Goal: Task Accomplishment & Management: Manage account settings

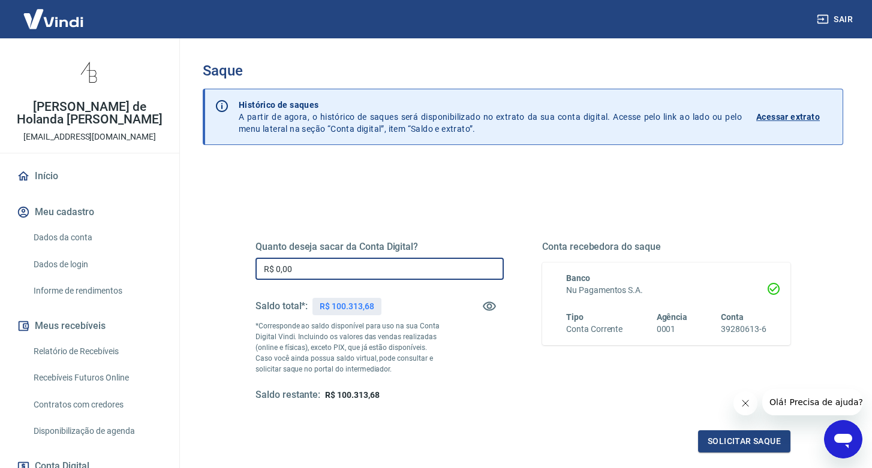
drag, startPoint x: 314, startPoint y: 266, endPoint x: 232, endPoint y: 257, distance: 82.7
click at [233, 259] on div "Quanto deseja sacar da Conta Digital? R$ 0,00 ​ Saldo total*: R$ 100.313,68 *Co…" at bounding box center [523, 327] width 593 height 279
type input "R$ 30.000,00"
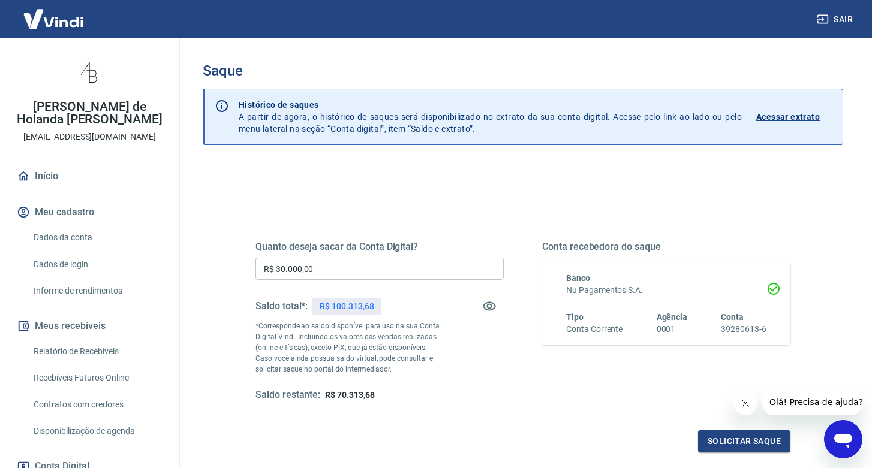
click at [739, 400] on button "Fechar mensagem da empresa" at bounding box center [746, 404] width 24 height 24
click at [747, 441] on button "Solicitar saque" at bounding box center [744, 442] width 92 height 22
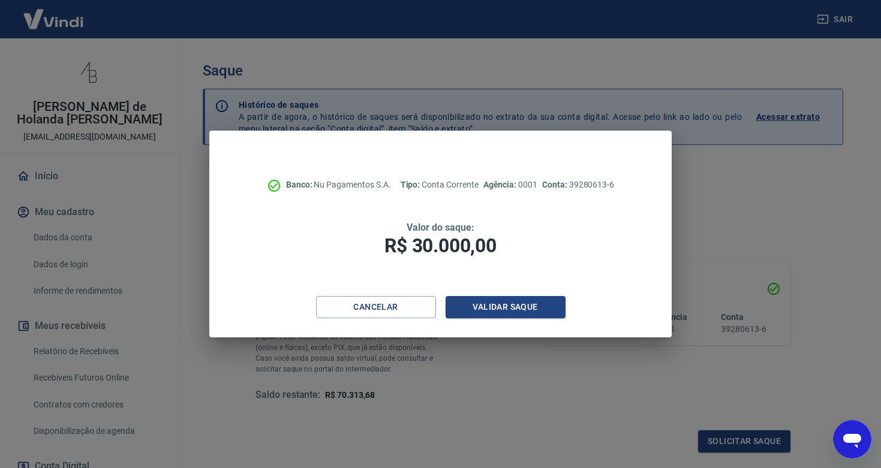
click at [509, 293] on div "Banco: Nu Pagamentos S.A. Tipo: Conta Corrente Agência: 0001 Conta: 39280613-6 …" at bounding box center [440, 214] width 462 height 166
click at [508, 311] on button "Validar saque" at bounding box center [506, 307] width 120 height 22
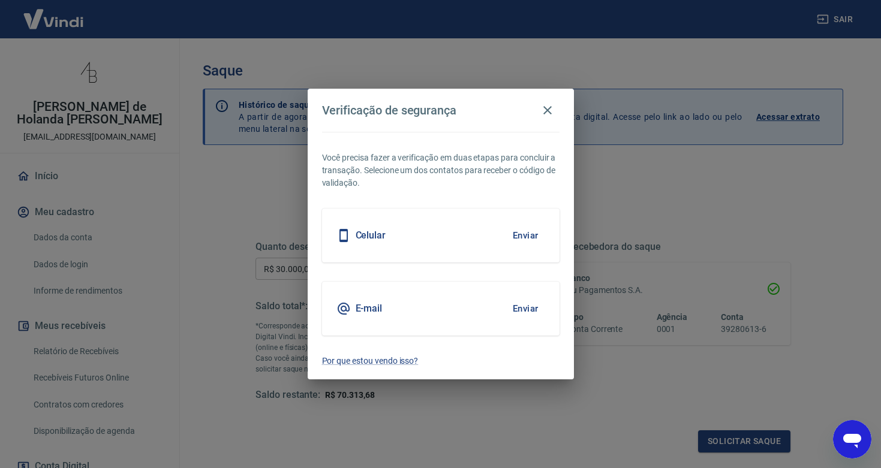
click at [536, 305] on button "Enviar" at bounding box center [525, 308] width 39 height 25
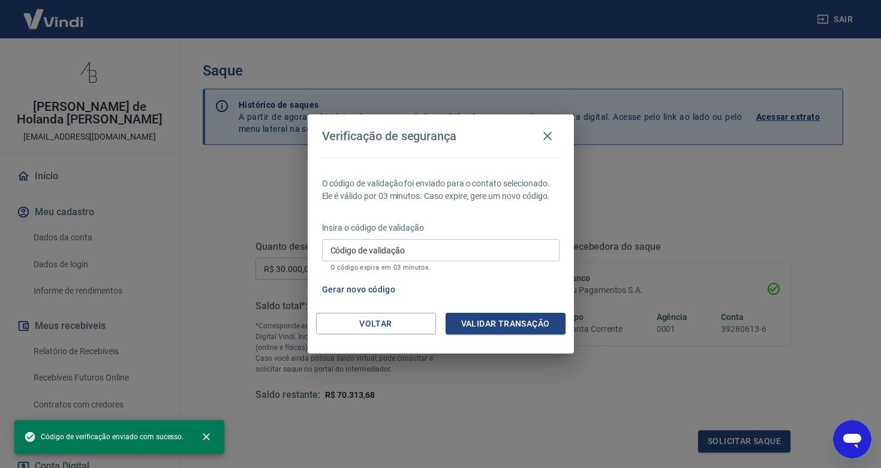
click at [441, 251] on input "Código de validação" at bounding box center [441, 250] width 238 height 22
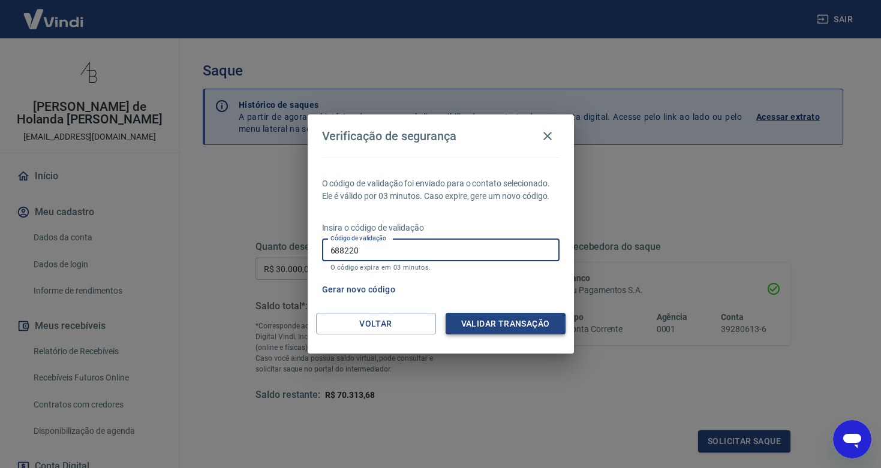
type input "688220"
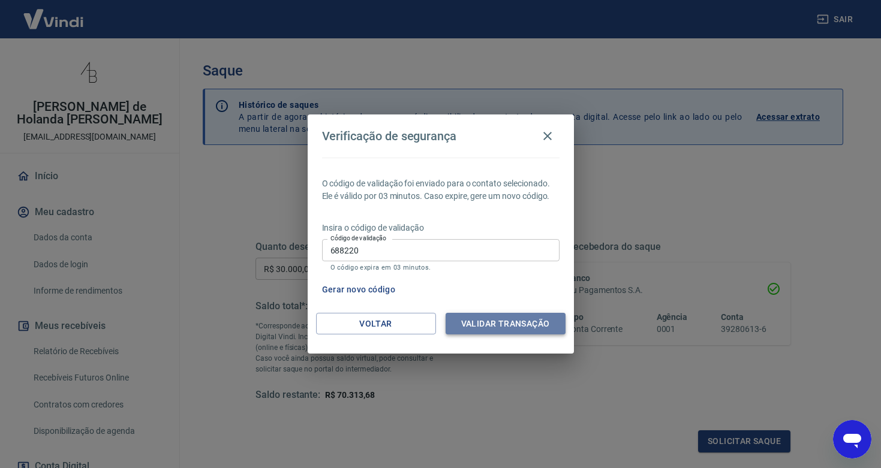
click at [475, 326] on button "Validar transação" at bounding box center [506, 324] width 120 height 22
